Goal: Task Accomplishment & Management: Manage account settings

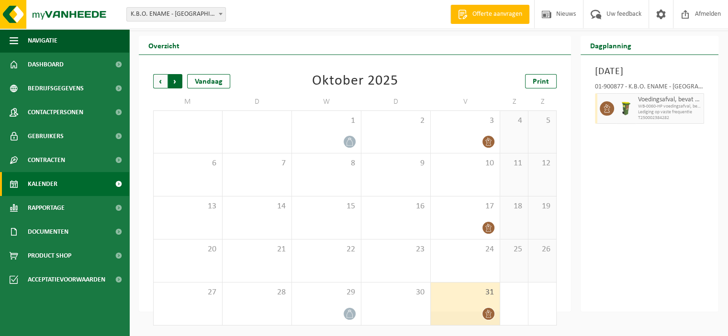
click at [161, 82] on span "Vorige" at bounding box center [160, 81] width 14 height 14
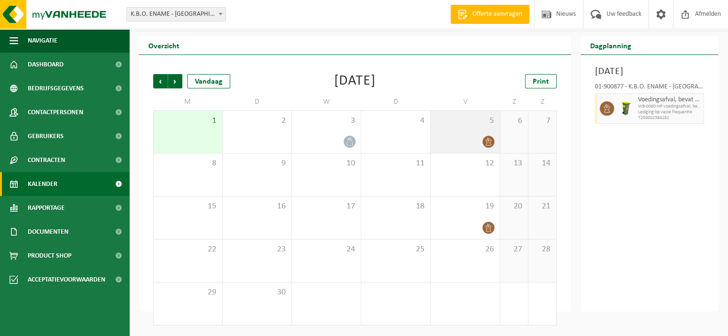
click at [467, 136] on div at bounding box center [464, 141] width 59 height 13
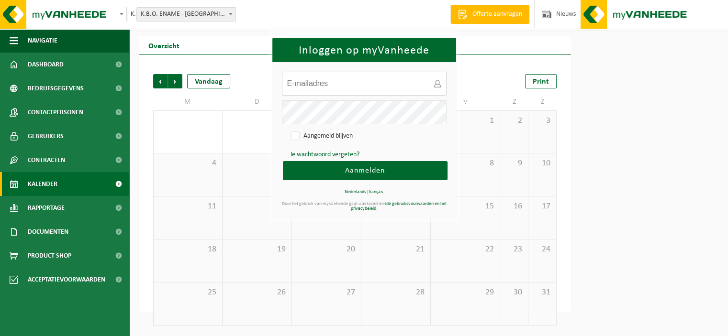
type input "info.kboename@kbonet.be"
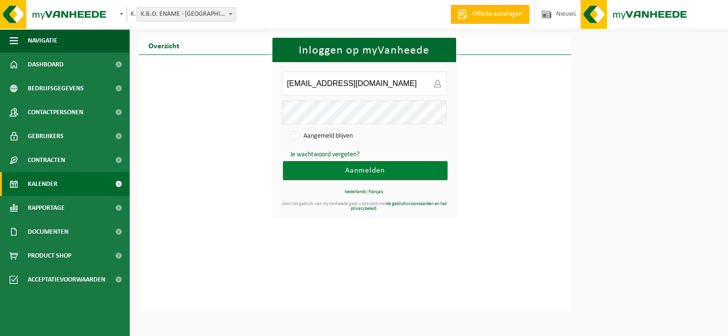
click at [359, 172] on span "Aanmelden" at bounding box center [365, 171] width 40 height 8
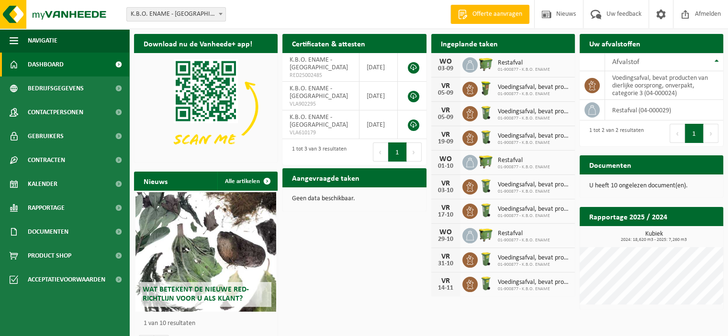
click at [442, 90] on div "05-09" at bounding box center [445, 93] width 19 height 7
click at [527, 92] on span "01-900877 - K.B.O. ENAME" at bounding box center [534, 94] width 72 height 6
click at [460, 43] on h2 "Ingeplande taken" at bounding box center [469, 43] width 76 height 19
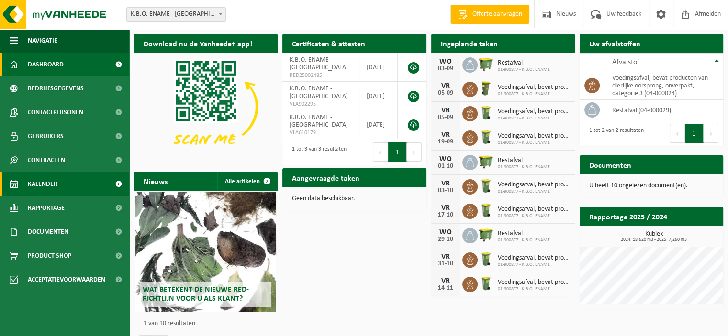
click at [33, 186] on span "Kalender" at bounding box center [43, 184] width 30 height 24
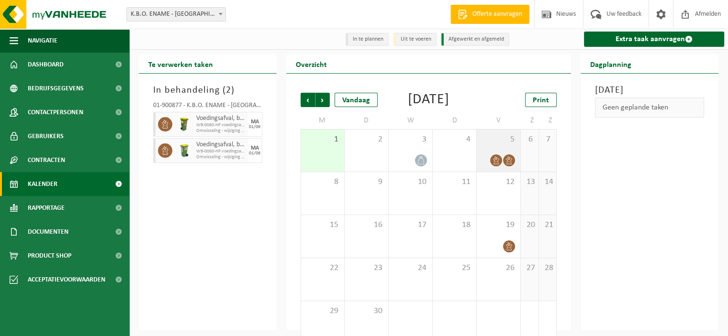
click at [490, 145] on span "5" at bounding box center [498, 139] width 34 height 11
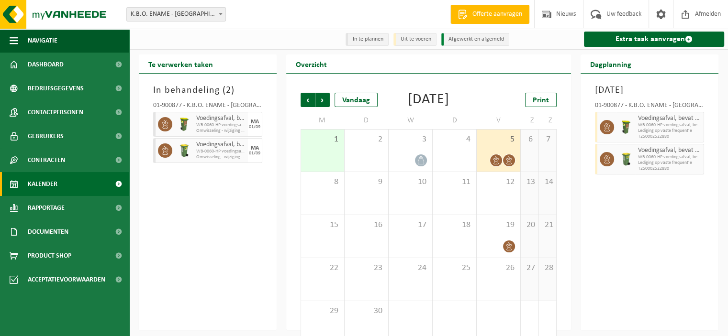
click at [505, 145] on span "5" at bounding box center [498, 139] width 34 height 11
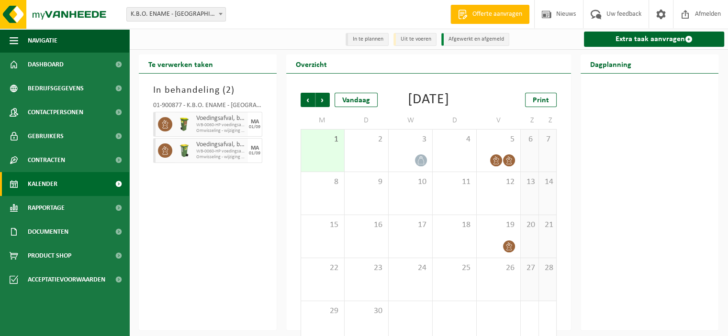
click at [486, 97] on div "Print" at bounding box center [509, 100] width 96 height 14
click at [323, 170] on div "1" at bounding box center [322, 151] width 43 height 42
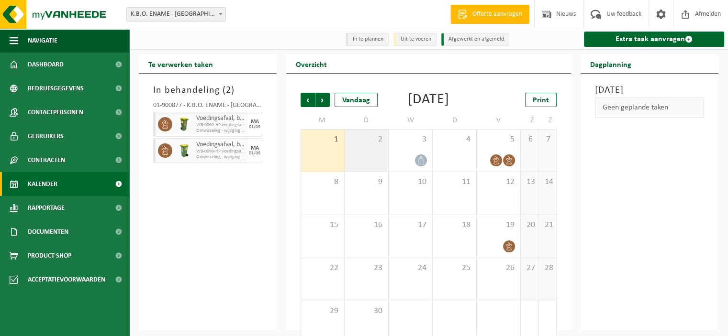
click at [369, 172] on div "2" at bounding box center [367, 151] width 44 height 42
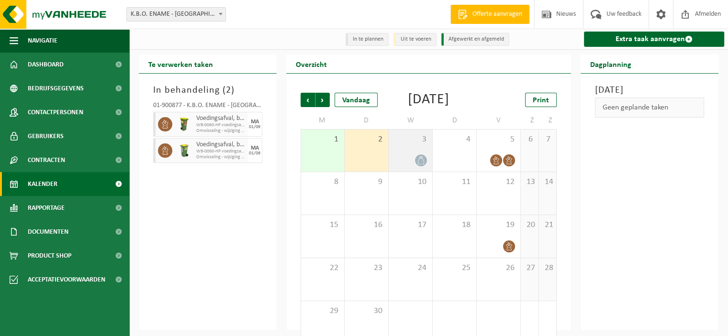
click at [408, 167] on div "3" at bounding box center [411, 151] width 44 height 42
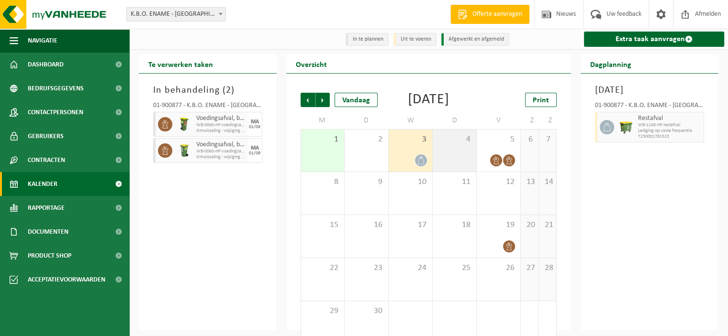
click at [469, 166] on div "4" at bounding box center [455, 151] width 44 height 42
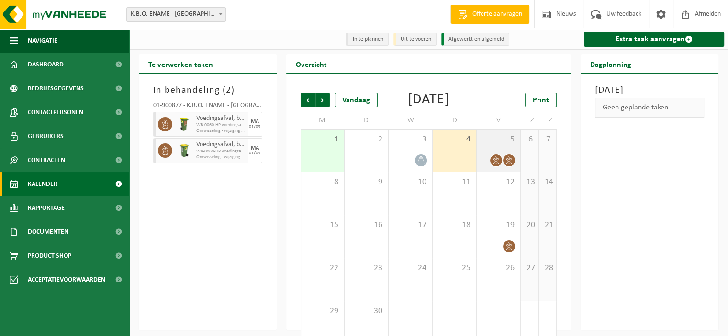
click at [507, 145] on span "5" at bounding box center [498, 139] width 34 height 11
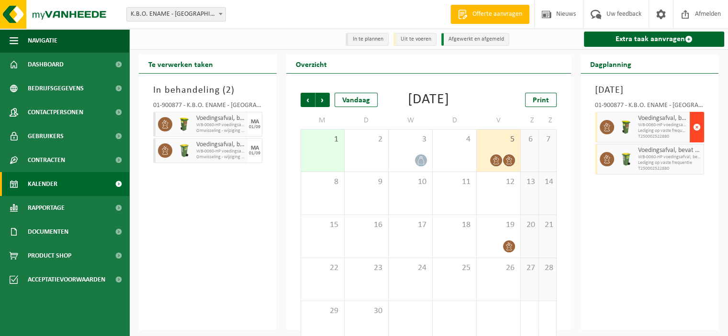
click at [695, 137] on span "button" at bounding box center [697, 127] width 8 height 19
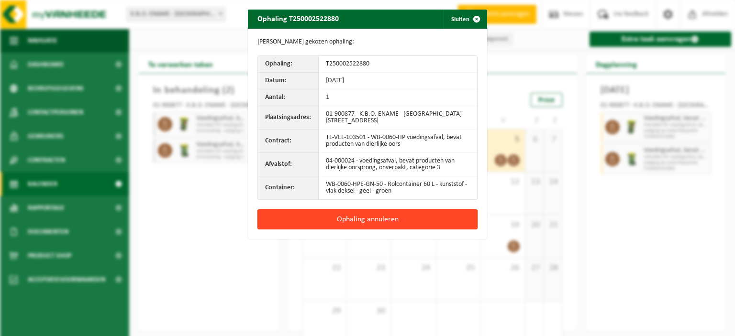
click at [392, 223] on button "Ophaling annuleren" at bounding box center [367, 220] width 220 height 20
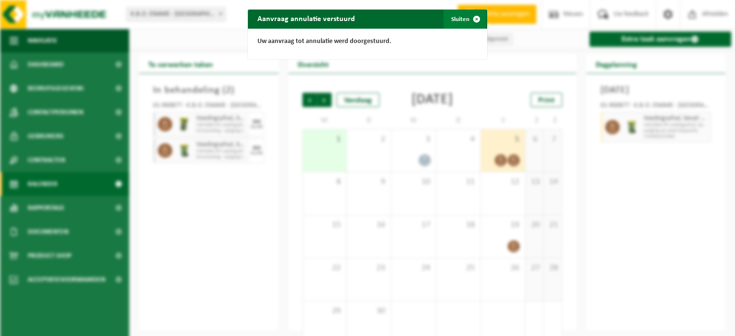
click at [474, 20] on span "button" at bounding box center [476, 19] width 19 height 19
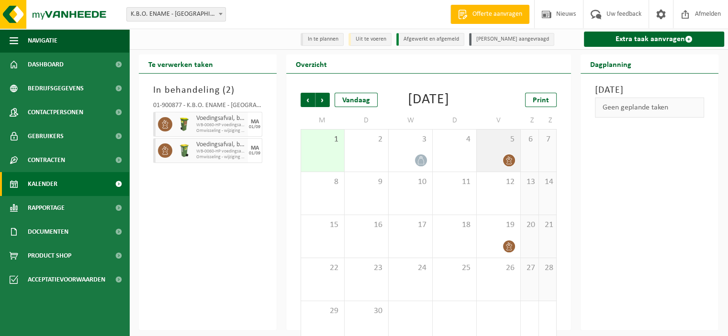
click at [498, 165] on div "5" at bounding box center [499, 151] width 44 height 42
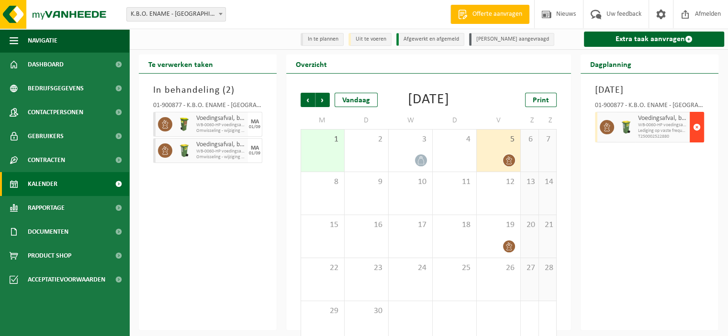
click at [695, 137] on span "button" at bounding box center [697, 127] width 8 height 19
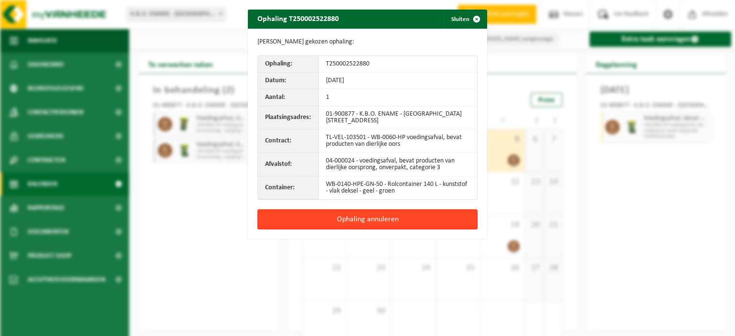
click at [422, 218] on button "Ophaling annuleren" at bounding box center [367, 220] width 220 height 20
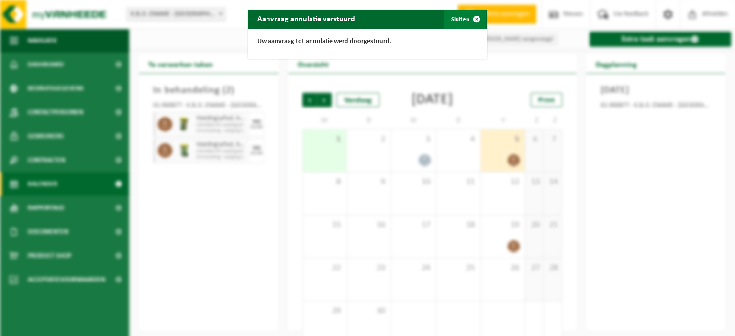
click at [476, 18] on span "button" at bounding box center [476, 19] width 19 height 19
